Goal: Information Seeking & Learning: Learn about a topic

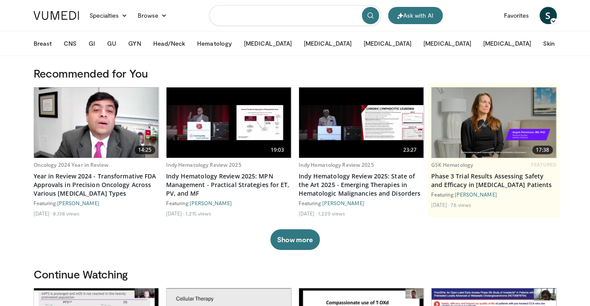
click at [238, 24] on input "Search topics, interventions" at bounding box center [295, 15] width 172 height 21
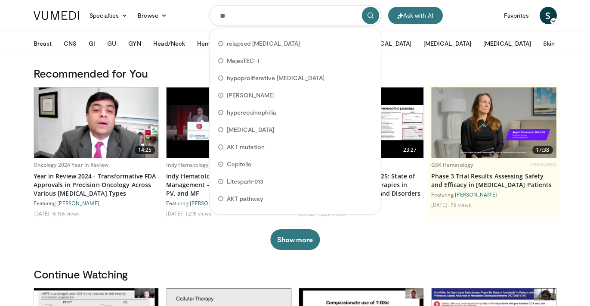
type input "***"
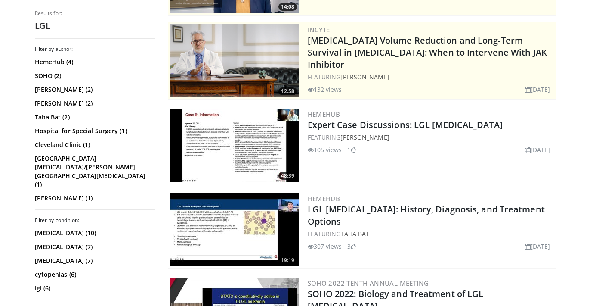
scroll to position [158, 0]
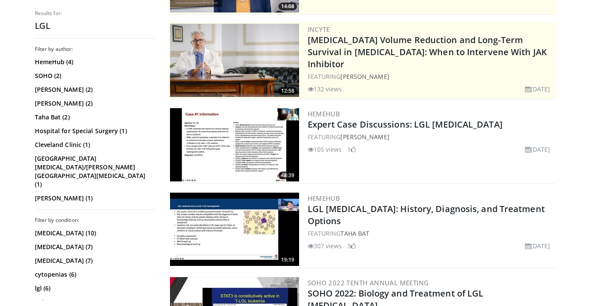
click at [236, 130] on img at bounding box center [234, 144] width 129 height 73
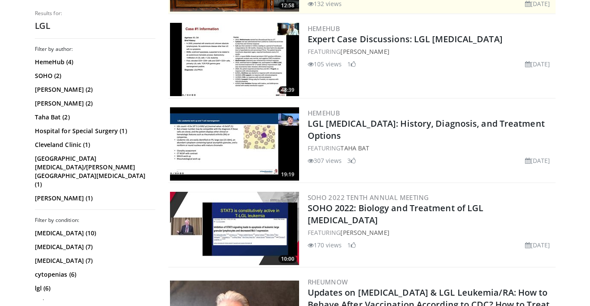
scroll to position [244, 0]
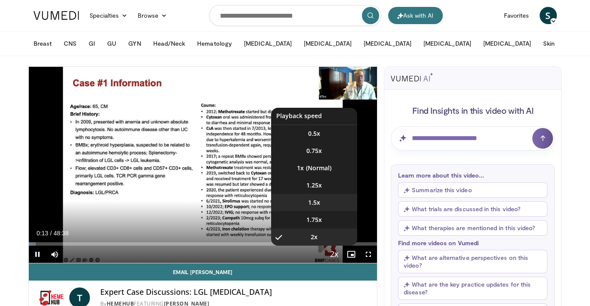
click at [314, 201] on span "1.5x" at bounding box center [314, 202] width 12 height 9
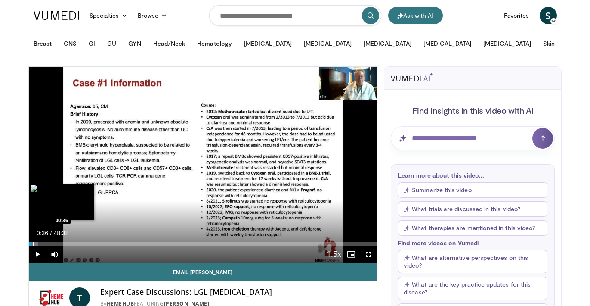
click at [33, 243] on div "Progress Bar" at bounding box center [33, 243] width 1 height 3
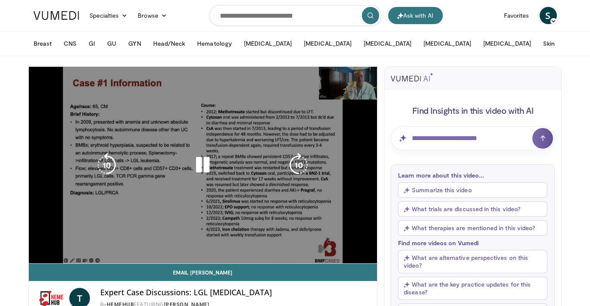
click at [46, 242] on video-js "**********" at bounding box center [203, 165] width 349 height 197
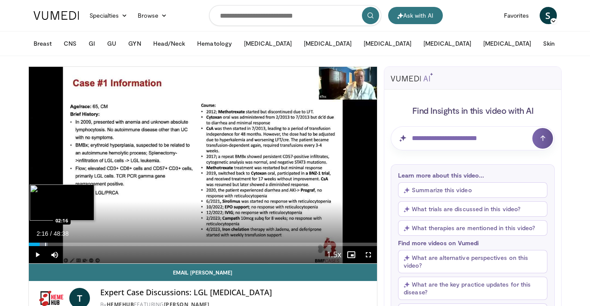
click at [45, 244] on div "Progress Bar" at bounding box center [45, 243] width 1 height 3
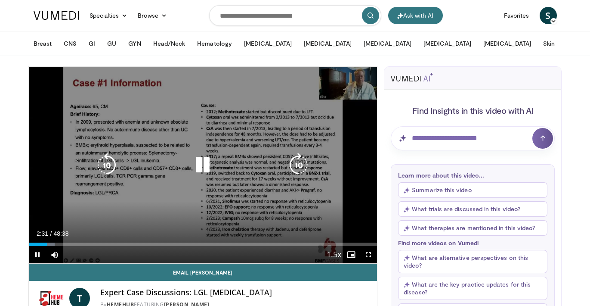
click at [84, 212] on div "10 seconds Tap to unmute" at bounding box center [203, 165] width 349 height 196
click at [207, 161] on icon "Video Player" at bounding box center [203, 165] width 24 height 24
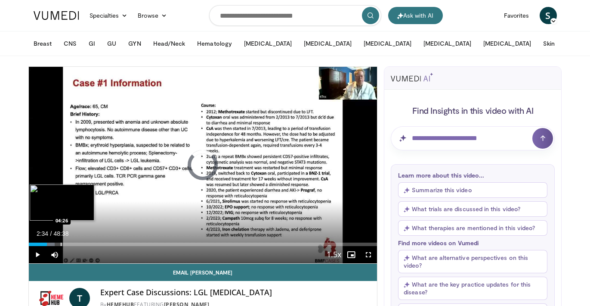
click at [61, 244] on div "Progress Bar" at bounding box center [61, 243] width 1 height 3
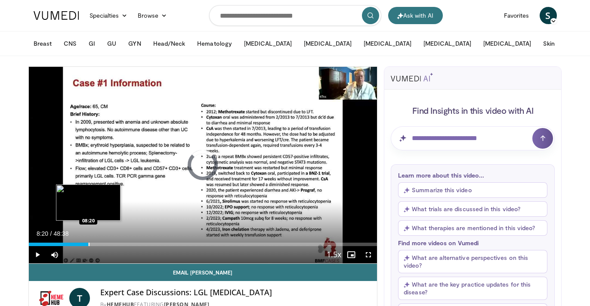
click at [88, 241] on div "Loaded : 11.29% 08:20 08:20" at bounding box center [203, 242] width 349 height 8
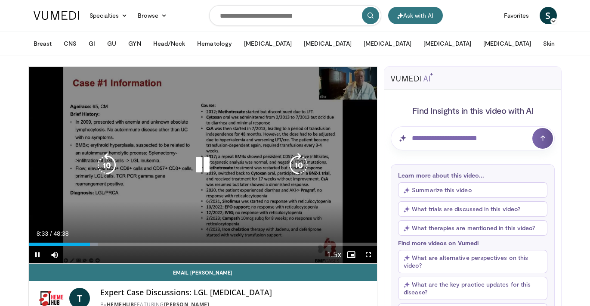
click at [0, 0] on div "Progress Bar" at bounding box center [0, 0] width 0 height 0
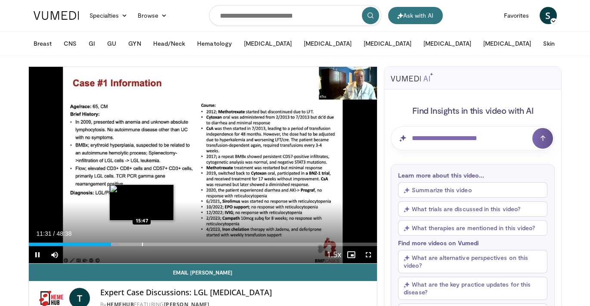
click at [142, 242] on div "Progress Bar" at bounding box center [142, 243] width 1 height 3
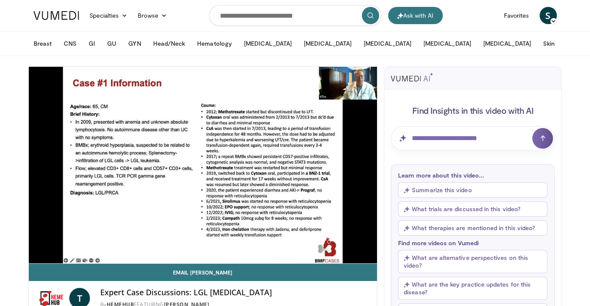
click at [165, 242] on div "10 seconds Tap to unmute" at bounding box center [203, 165] width 349 height 196
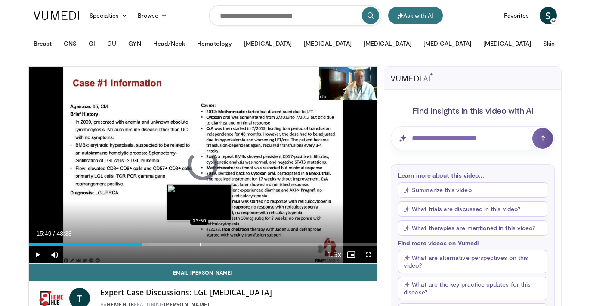
click at [200, 244] on div "Progress Bar" at bounding box center [200, 243] width 1 height 3
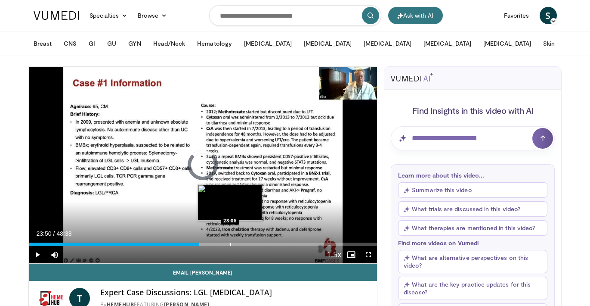
click at [230, 244] on div "Progress Bar" at bounding box center [230, 243] width 1 height 3
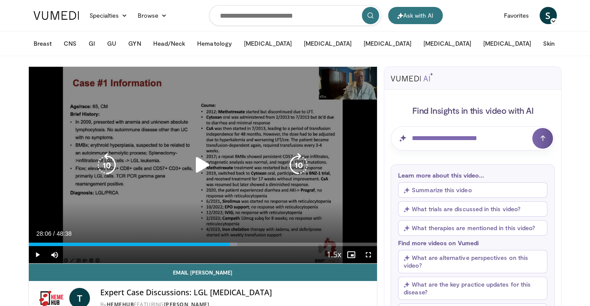
click at [237, 198] on div "10 seconds Tap to unmute" at bounding box center [203, 165] width 349 height 196
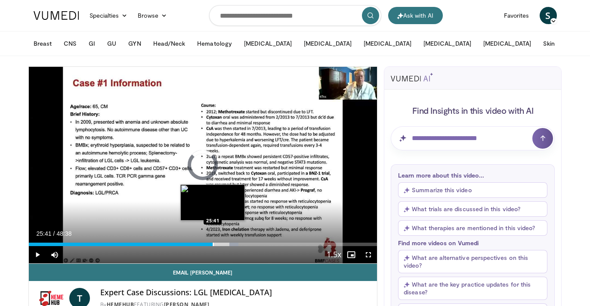
click at [213, 244] on div "Progress Bar" at bounding box center [213, 243] width 1 height 3
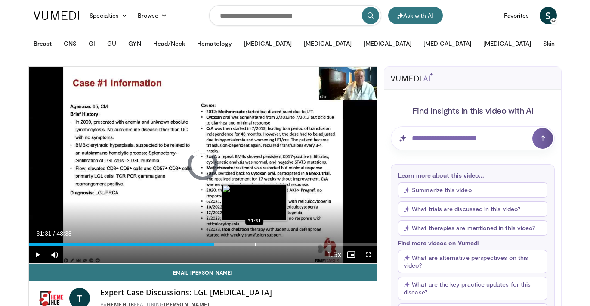
click at [255, 244] on div "Progress Bar" at bounding box center [255, 243] width 1 height 3
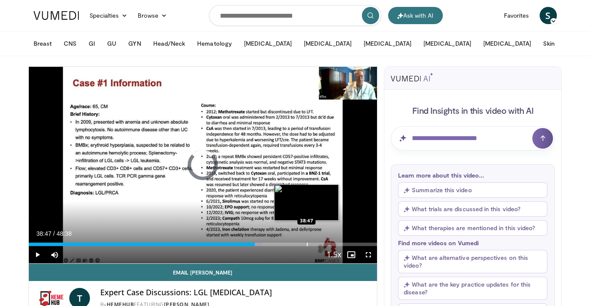
click at [307, 243] on div "Progress Bar" at bounding box center [307, 243] width 1 height 3
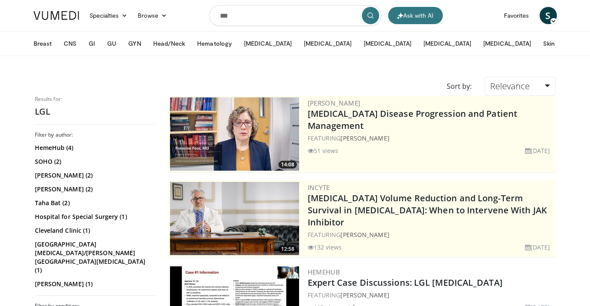
scroll to position [244, 0]
